Goal: Check status: Check status

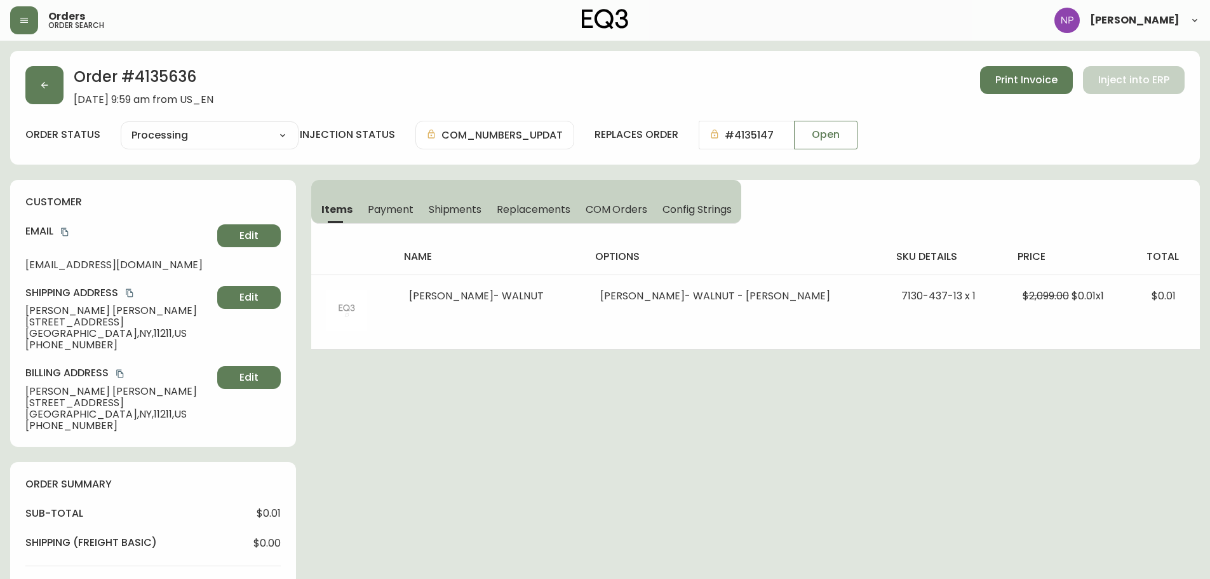
select select "PROCESSING"
click at [32, 82] on button "button" at bounding box center [44, 85] width 38 height 38
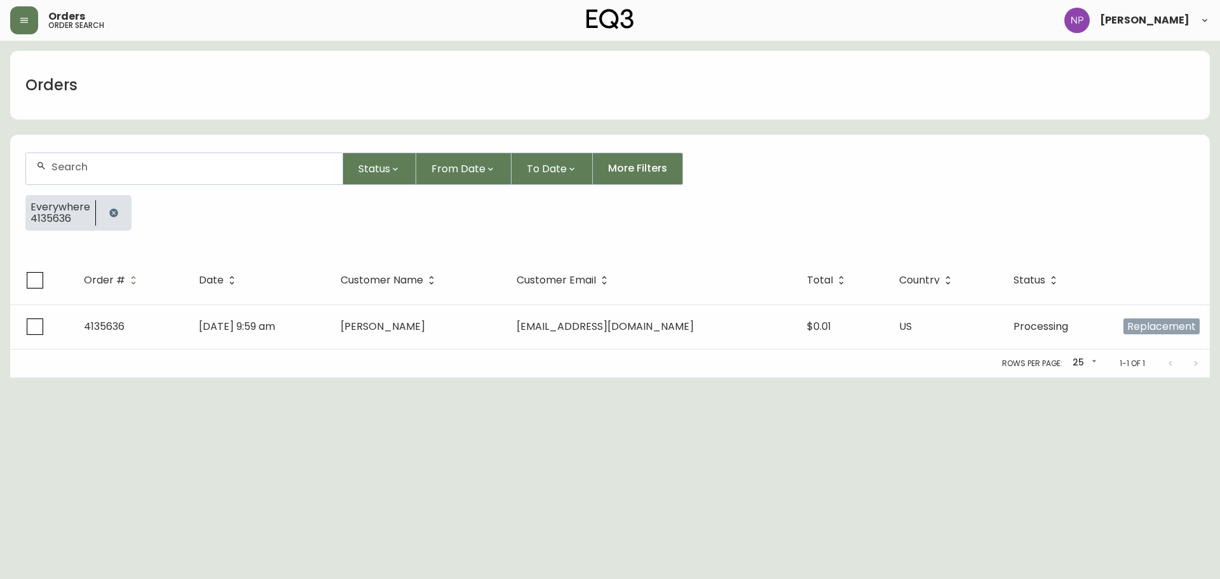
click at [132, 173] on div at bounding box center [184, 168] width 316 height 31
type input "4135611"
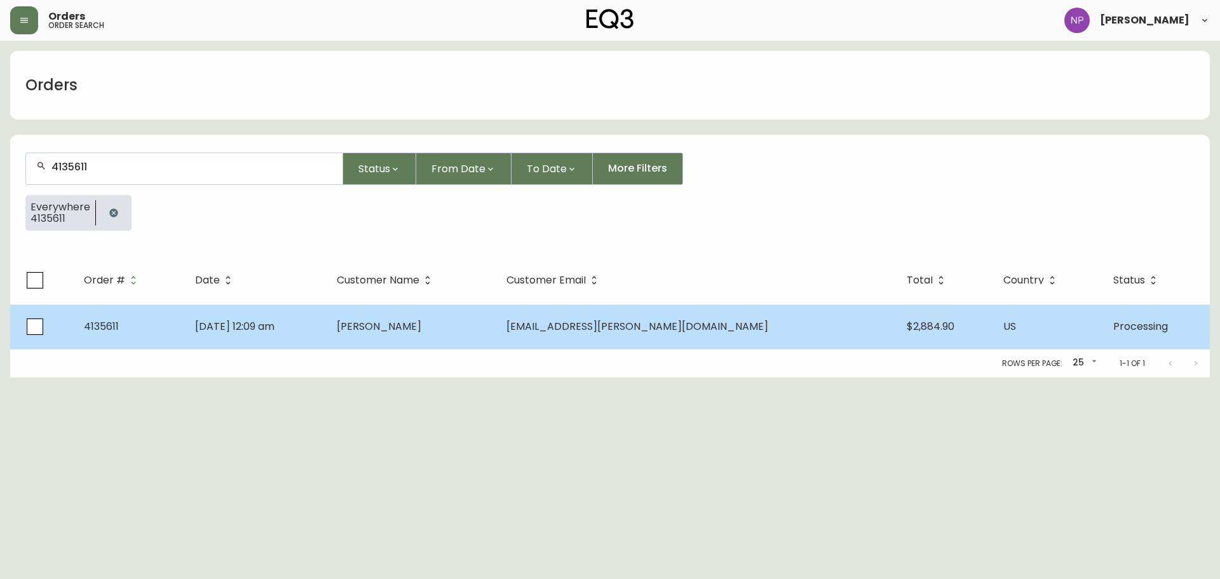
click at [327, 332] on td "[DATE] 12:09 am" at bounding box center [256, 326] width 142 height 44
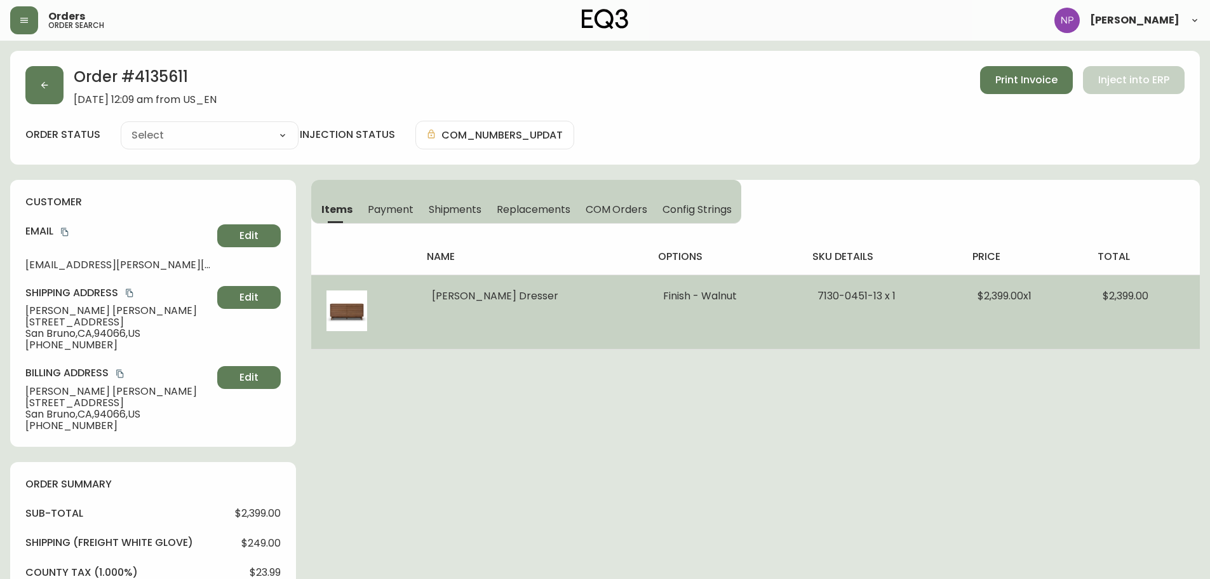
type input "Processing"
select select "PROCESSING"
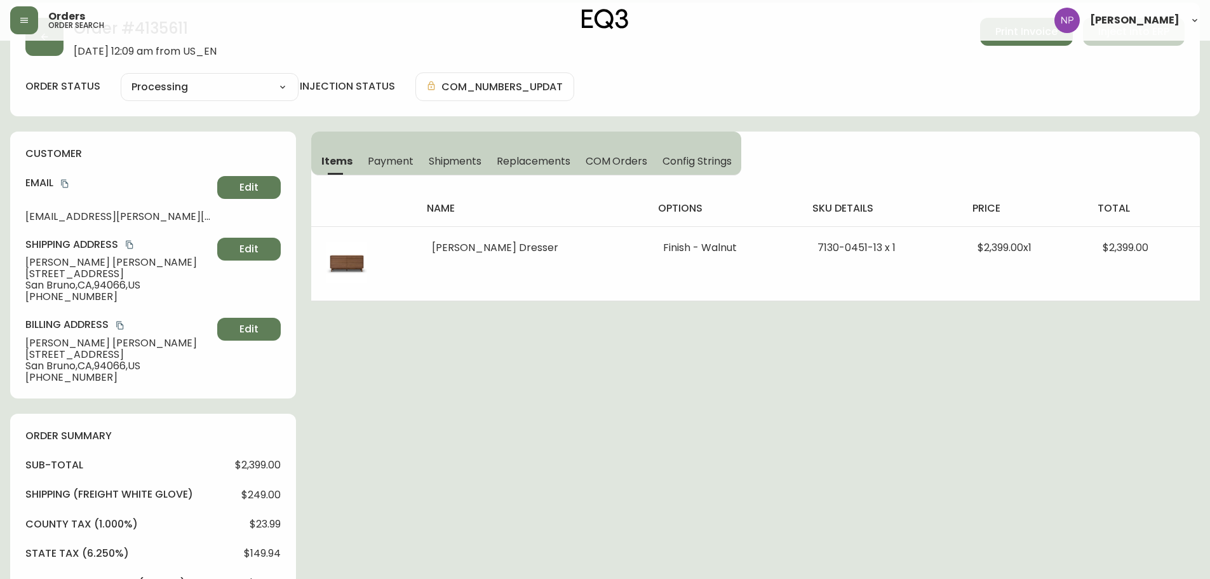
scroll to position [127, 0]
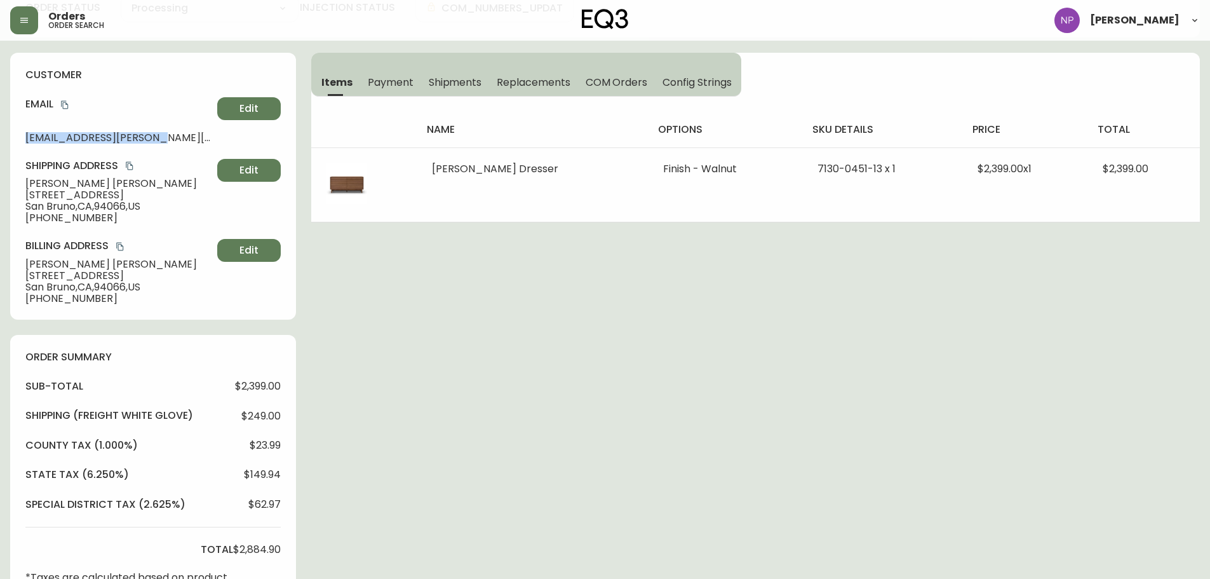
drag, startPoint x: 151, startPoint y: 136, endPoint x: 24, endPoint y: 131, distance: 126.5
click at [24, 131] on div "customer Email [EMAIL_ADDRESS][PERSON_NAME][DOMAIN_NAME] Edit Shipping Address …" at bounding box center [153, 186] width 286 height 267
copy span "[EMAIL_ADDRESS][PERSON_NAME][DOMAIN_NAME]"
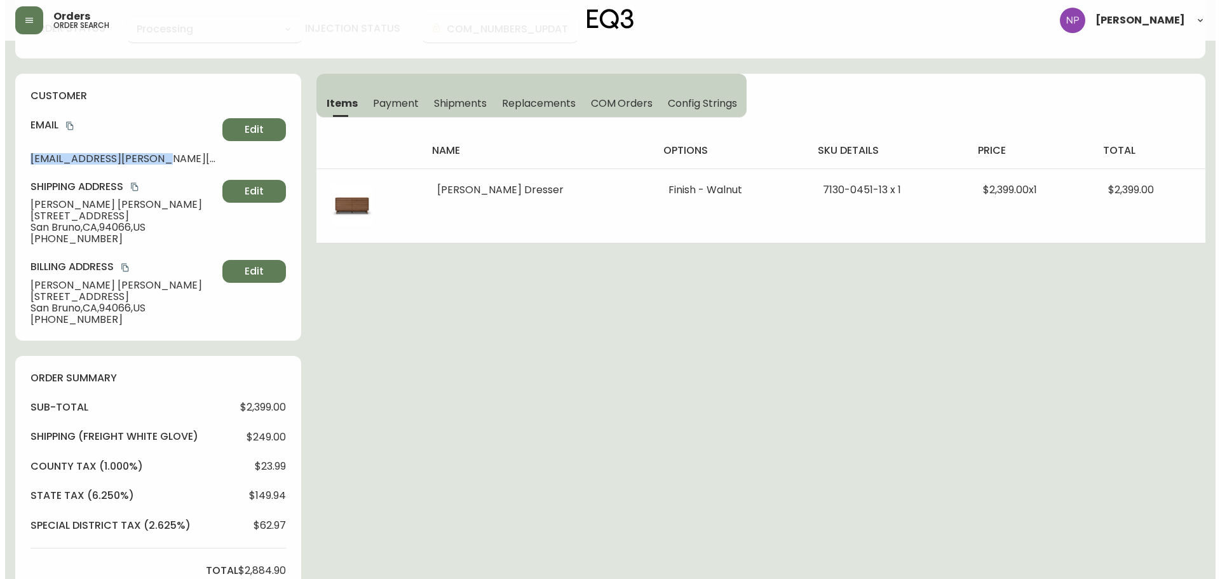
scroll to position [0, 0]
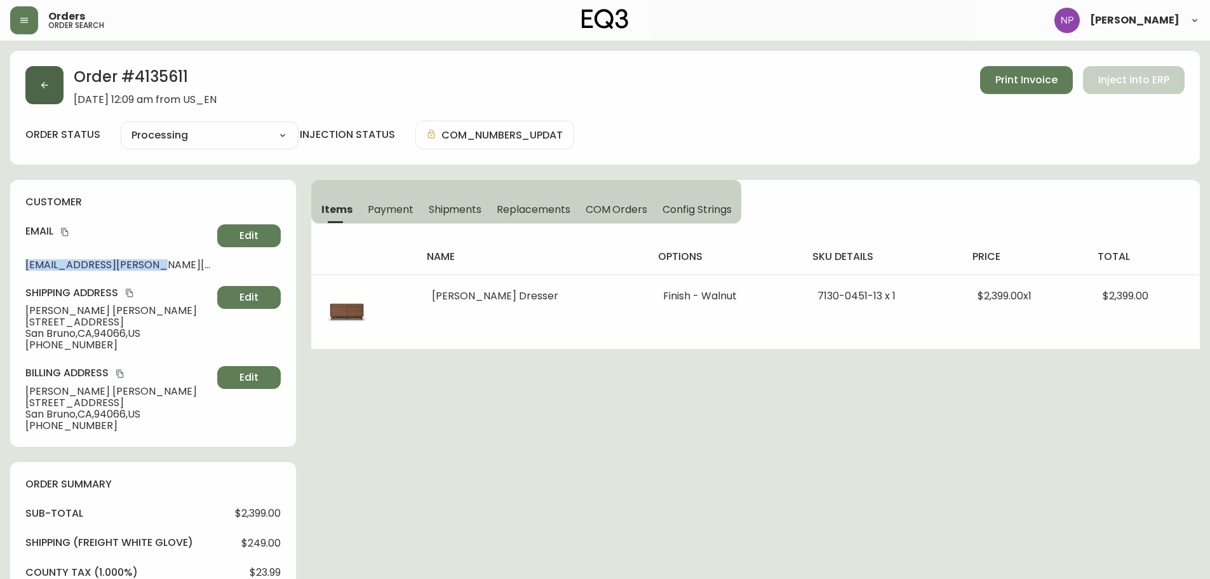
click at [39, 95] on button "button" at bounding box center [44, 85] width 38 height 38
